Goal: Transaction & Acquisition: Purchase product/service

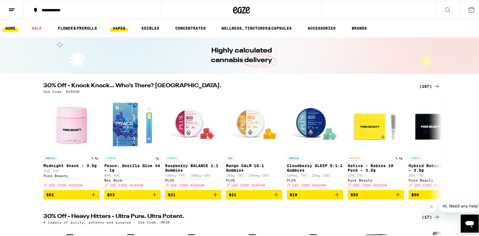
click at [121, 27] on link "VAPES" at bounding box center [119, 27] width 18 height 7
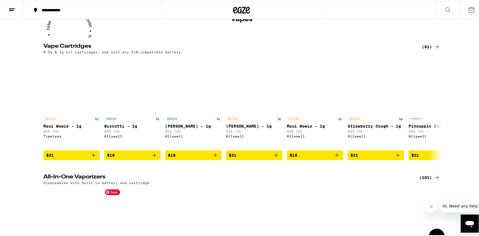
scroll to position [28, 0]
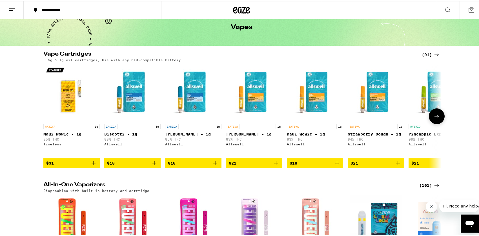
click at [436, 115] on icon at bounding box center [437, 115] width 7 height 7
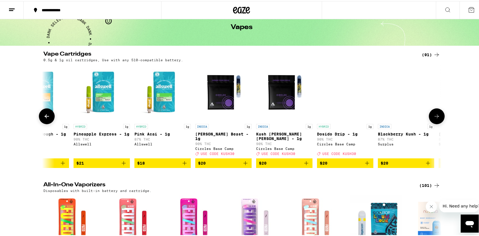
scroll to position [0, 336]
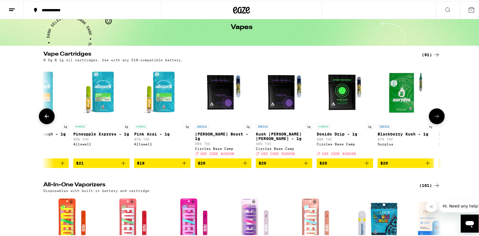
click at [44, 115] on icon at bounding box center [46, 115] width 7 height 7
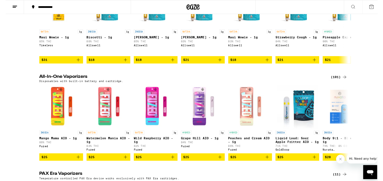
scroll to position [0, 0]
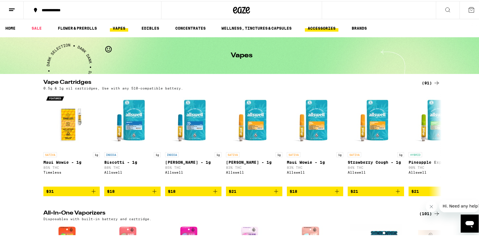
click at [317, 27] on link "ACCESSORIES" at bounding box center [322, 27] width 34 height 7
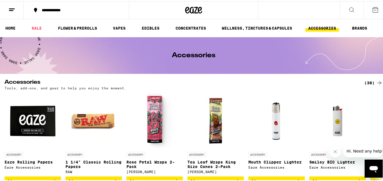
click at [364, 81] on div "(38)" at bounding box center [373, 81] width 18 height 7
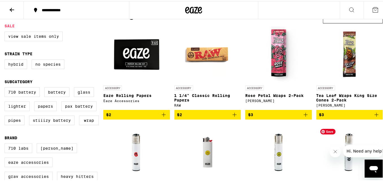
scroll to position [28, 0]
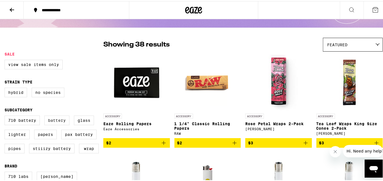
click at [61, 121] on label "Battery" at bounding box center [56, 119] width 25 height 10
click at [6, 116] on input "Battery" at bounding box center [6, 115] width 0 height 0
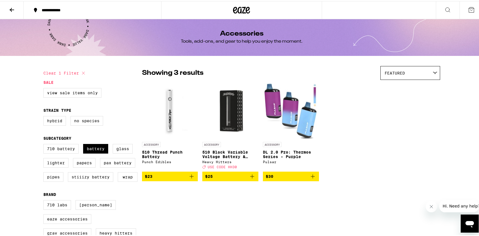
scroll to position [28, 0]
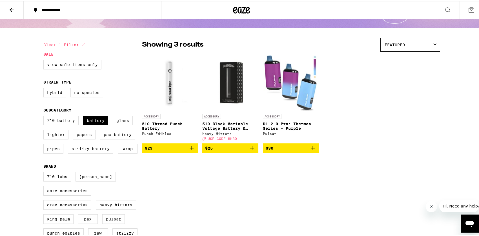
click at [250, 149] on icon "Add to bag" at bounding box center [252, 147] width 7 height 7
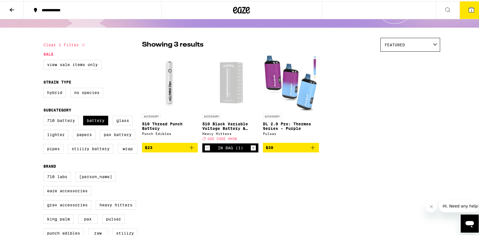
scroll to position [46, 0]
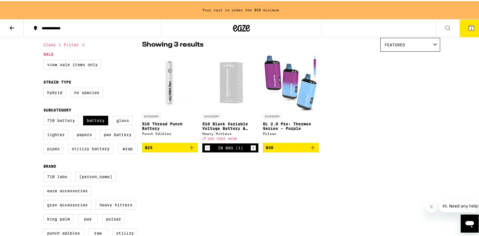
scroll to position [28, 0]
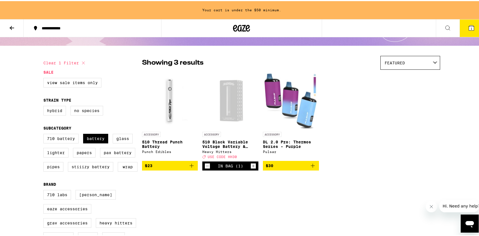
checkbox input "false"
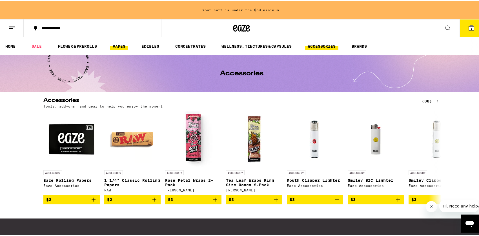
scroll to position [2, 0]
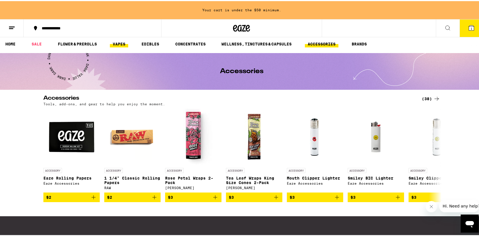
click at [118, 46] on link "VAPES" at bounding box center [119, 42] width 18 height 7
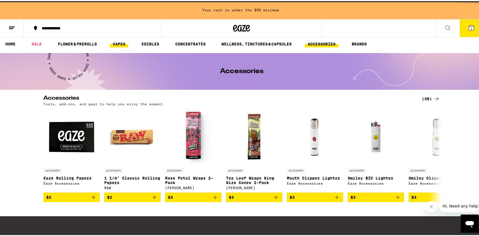
click at [118, 46] on link "VAPES" at bounding box center [119, 42] width 18 height 7
click at [120, 46] on link "VAPES" at bounding box center [119, 42] width 18 height 7
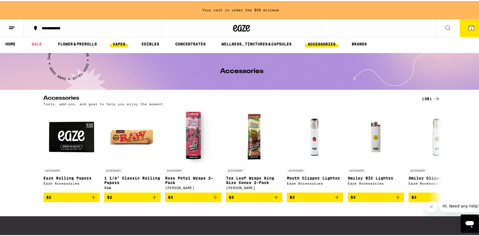
click at [120, 46] on link "VAPES" at bounding box center [119, 42] width 18 height 7
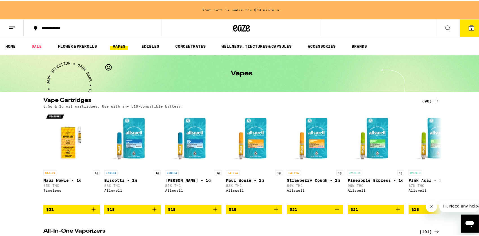
click at [110, 42] on link "VAPES" at bounding box center [119, 45] width 18 height 7
click at [426, 100] on div "(90)" at bounding box center [431, 99] width 18 height 7
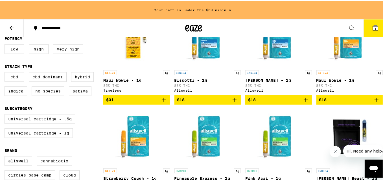
scroll to position [85, 0]
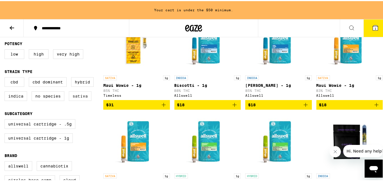
click at [76, 99] on label "Sativa" at bounding box center [80, 95] width 23 height 10
click at [6, 77] on input "Sativa" at bounding box center [6, 77] width 0 height 0
checkbox input "true"
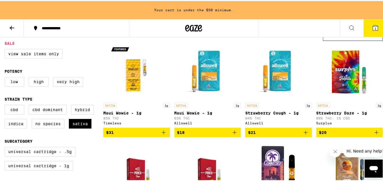
scroll to position [56, 0]
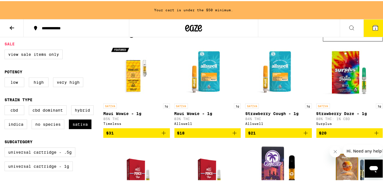
click at [372, 28] on icon at bounding box center [374, 26] width 5 height 5
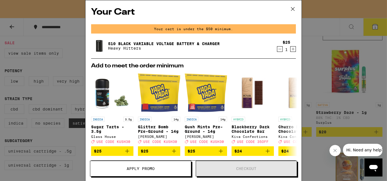
click at [292, 9] on icon at bounding box center [292, 8] width 3 height 3
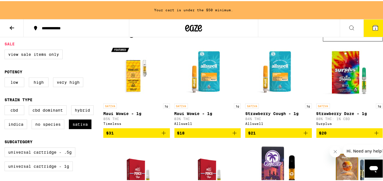
click at [372, 27] on icon at bounding box center [374, 26] width 5 height 5
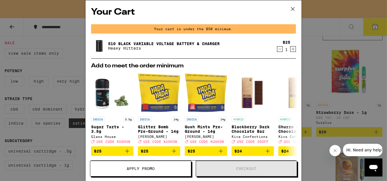
click at [292, 8] on icon at bounding box center [292, 9] width 8 height 8
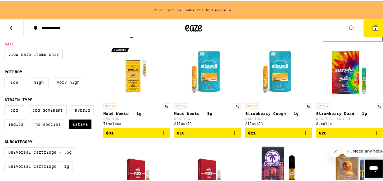
click at [232, 134] on icon "Add to bag" at bounding box center [234, 132] width 7 height 7
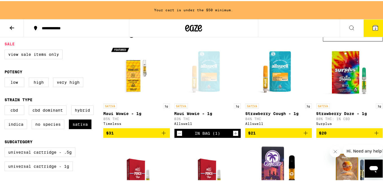
click at [234, 134] on icon "Increment" at bounding box center [235, 132] width 3 height 3
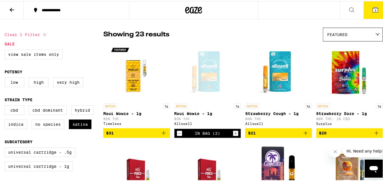
click at [302, 134] on icon "Add to bag" at bounding box center [305, 132] width 7 height 7
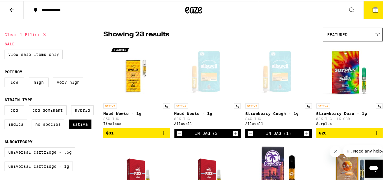
click at [374, 9] on span "4" at bounding box center [375, 9] width 2 height 3
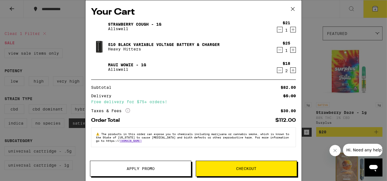
click at [275, 71] on div "$18 2" at bounding box center [285, 67] width 21 height 12
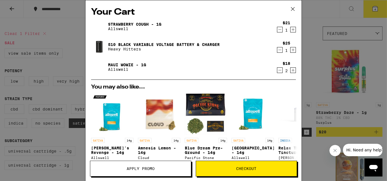
click at [277, 71] on icon "Decrement" at bounding box center [279, 70] width 5 height 7
click at [293, 9] on icon at bounding box center [292, 9] width 8 height 8
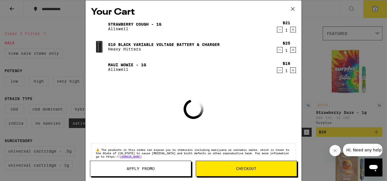
drag, startPoint x: 67, startPoint y: 56, endPoint x: 63, endPoint y: 56, distance: 4.2
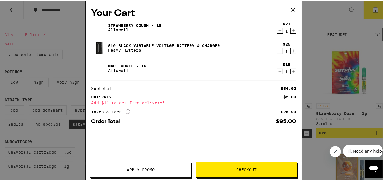
scroll to position [56, 0]
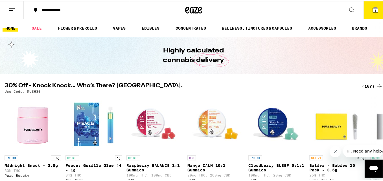
click at [374, 8] on span "3" at bounding box center [375, 9] width 2 height 3
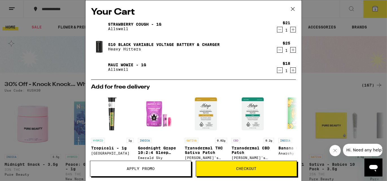
click at [292, 9] on icon at bounding box center [292, 9] width 8 height 8
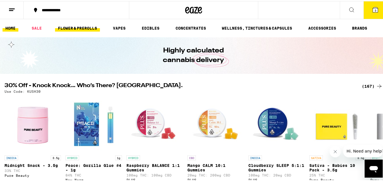
click at [82, 27] on link "FLOWER & PREROLLS" at bounding box center [77, 27] width 45 height 7
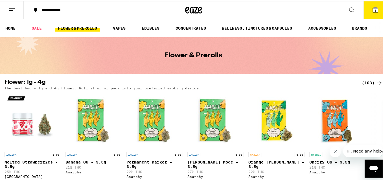
click at [361, 82] on div "(103)" at bounding box center [371, 81] width 21 height 7
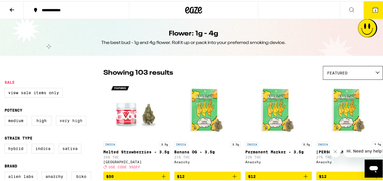
click at [63, 121] on label "Very High" at bounding box center [71, 120] width 30 height 10
click at [6, 116] on input "Very High" at bounding box center [6, 116] width 0 height 0
checkbox input "true"
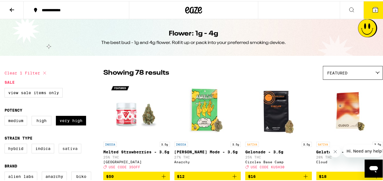
click at [67, 150] on label "Sativa" at bounding box center [70, 148] width 23 height 10
click at [6, 144] on input "Sativa" at bounding box center [6, 144] width 0 height 0
checkbox input "true"
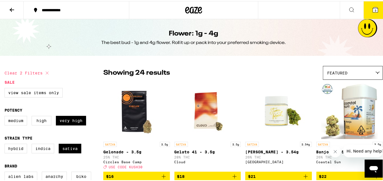
click at [375, 72] on icon at bounding box center [377, 71] width 5 height 3
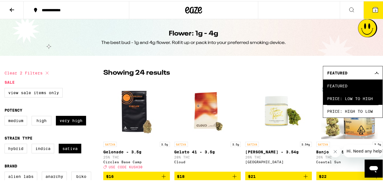
click at [338, 99] on span "Price: Low to High" at bounding box center [352, 97] width 51 height 13
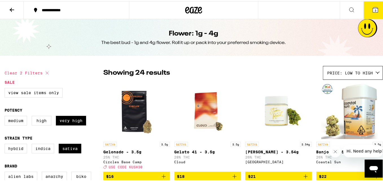
click at [375, 72] on icon at bounding box center [377, 72] width 4 height 2
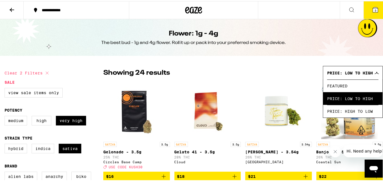
click at [31, 72] on button "Clear 2 filters" at bounding box center [28, 72] width 46 height 14
checkbox input "false"
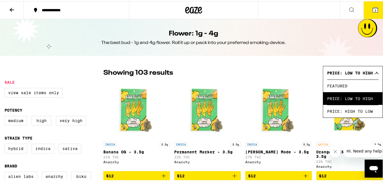
checkbox input "true"
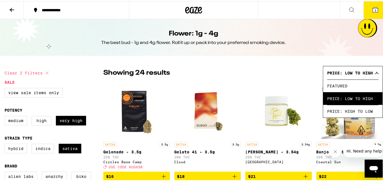
drag, startPoint x: 86, startPoint y: 61, endPoint x: 88, endPoint y: 58, distance: 3.2
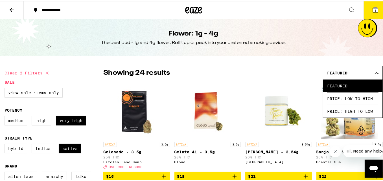
checkbox input "false"
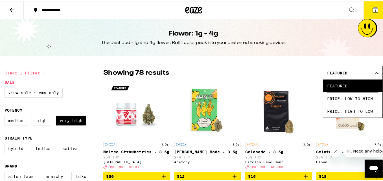
drag, startPoint x: 85, startPoint y: 56, endPoint x: 86, endPoint y: 53, distance: 3.2
checkbox input "false"
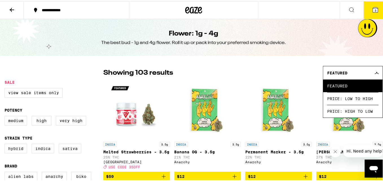
drag, startPoint x: 85, startPoint y: 51, endPoint x: 83, endPoint y: 48, distance: 3.4
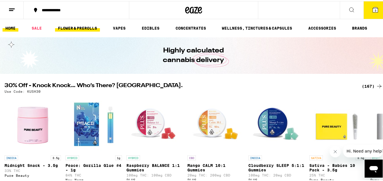
click at [77, 28] on link "FLOWER & PREROLLS" at bounding box center [77, 27] width 45 height 7
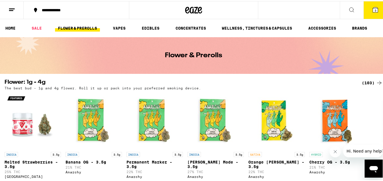
click at [74, 27] on link "FLOWER & PREROLLS" at bounding box center [77, 27] width 45 height 7
click at [72, 29] on link "FLOWER & PREROLLS" at bounding box center [77, 27] width 45 height 7
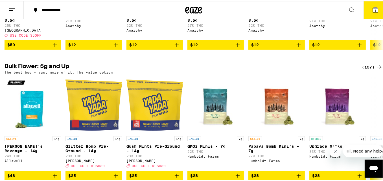
scroll to position [169, 0]
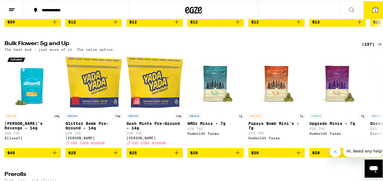
click at [364, 47] on div "(157)" at bounding box center [371, 43] width 21 height 7
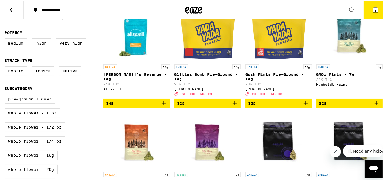
scroll to position [85, 0]
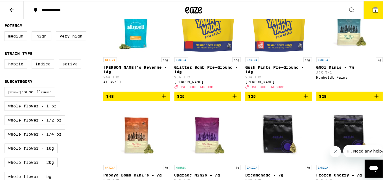
click at [68, 67] on label "Sativa" at bounding box center [70, 63] width 23 height 10
click at [6, 59] on input "Sativa" at bounding box center [6, 59] width 0 height 0
checkbox input "true"
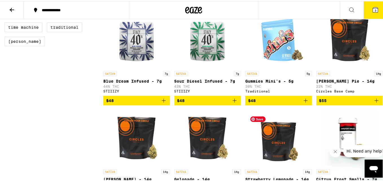
scroll to position [479, 0]
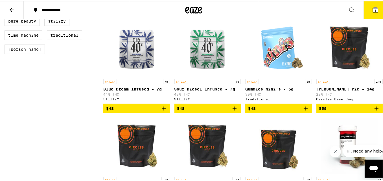
click at [374, 109] on icon "Add to bag" at bounding box center [376, 107] width 4 height 4
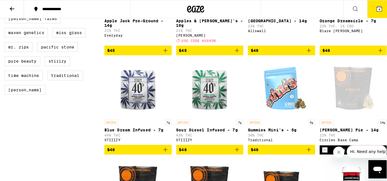
scroll to position [423, 0]
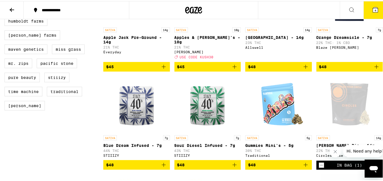
click at [369, 9] on button "4" at bounding box center [375, 8] width 24 height 17
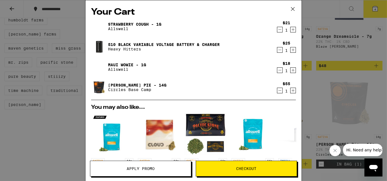
click at [244, 168] on span "Checkout" at bounding box center [246, 169] width 20 height 4
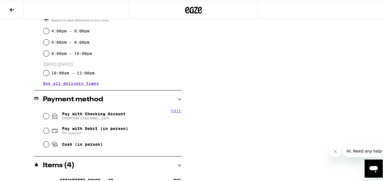
scroll to position [197, 0]
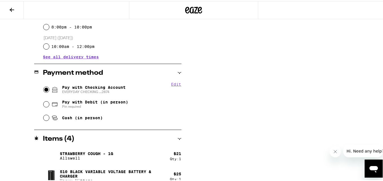
click at [47, 89] on input "Pay with Checking Account EVERYDAY CHECKING ...2874" at bounding box center [46, 89] width 6 height 6
radio input "true"
click at [47, 89] on input "Pay with Checking Account EVERYDAY CHECKING ...2874" at bounding box center [46, 89] width 6 height 6
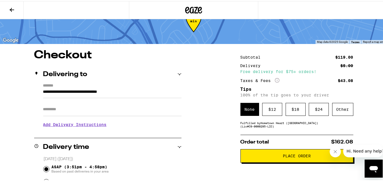
scroll to position [8, 0]
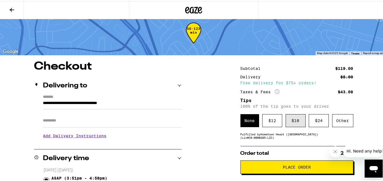
click at [293, 119] on div "$ 18" at bounding box center [295, 119] width 20 height 13
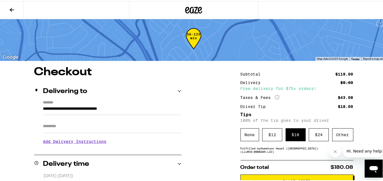
scroll to position [0, 0]
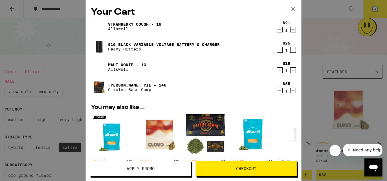
click at [243, 172] on button "Checkout" at bounding box center [246, 169] width 101 height 16
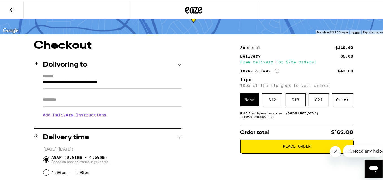
scroll to position [28, 0]
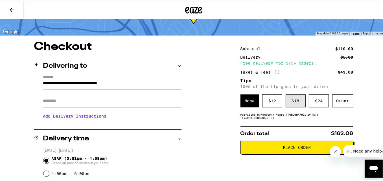
click at [291, 102] on div "$ 18" at bounding box center [295, 99] width 20 height 13
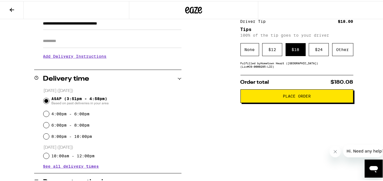
scroll to position [56, 0]
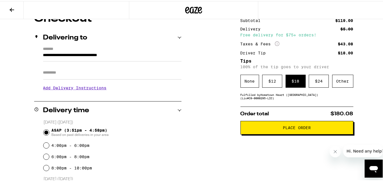
click at [296, 132] on button "Place Order" at bounding box center [296, 127] width 113 height 14
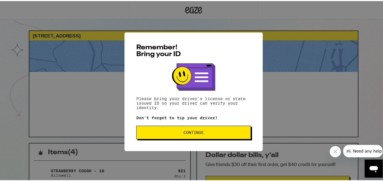
click at [180, 133] on span "Continue" at bounding box center [193, 131] width 105 height 4
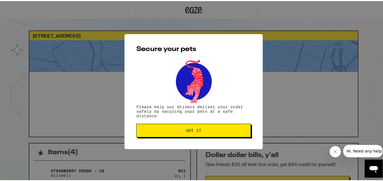
click at [182, 130] on span "Got it" at bounding box center [193, 129] width 105 height 4
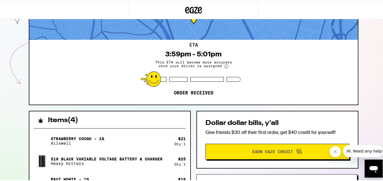
scroll to position [56, 0]
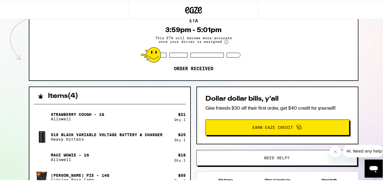
click at [335, 152] on icon "Close message from company" at bounding box center [334, 151] width 5 height 5
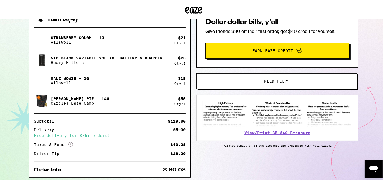
scroll to position [141, 0]
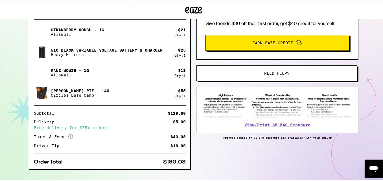
click at [283, 104] on img at bounding box center [277, 105] width 150 height 26
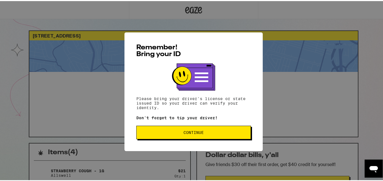
click at [287, 95] on div "Remember! Bring your ID Please bring your driver's license or state issued ID s…" at bounding box center [193, 90] width 387 height 181
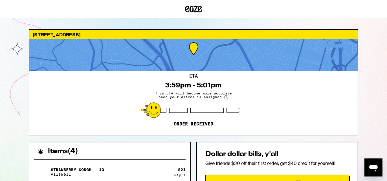
click at [371, 70] on div "112 Verano Dr South San Francisco 94080 ETA 3:59pm - 5:01pm This ETA will becom…" at bounding box center [193, 163] width 387 height 326
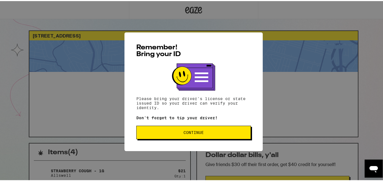
click at [214, 130] on span "Continue" at bounding box center [193, 131] width 105 height 4
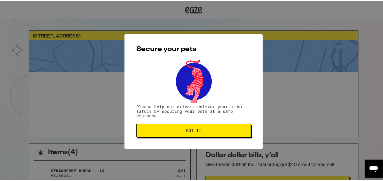
click at [214, 130] on span "Got it" at bounding box center [193, 129] width 105 height 4
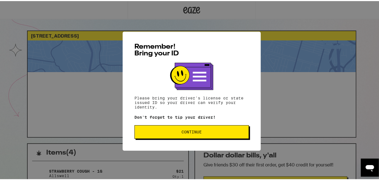
click at [174, 129] on span "Continue" at bounding box center [191, 131] width 105 height 4
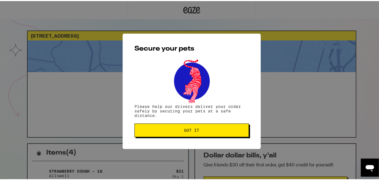
click at [174, 129] on span "Got it" at bounding box center [191, 129] width 105 height 4
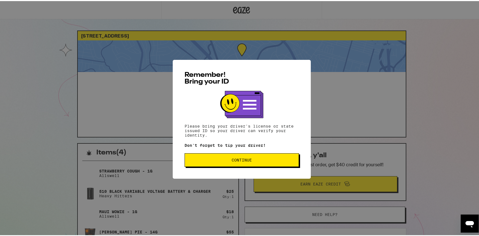
click at [236, 159] on span "Continue" at bounding box center [242, 159] width 20 height 4
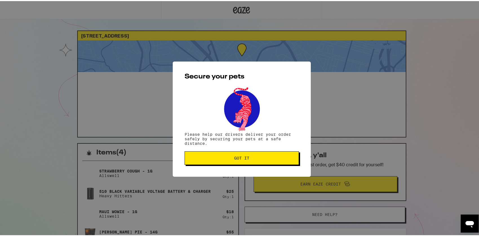
click at [236, 159] on span "Got it" at bounding box center [241, 157] width 15 height 4
